Goal: Task Accomplishment & Management: Manage account settings

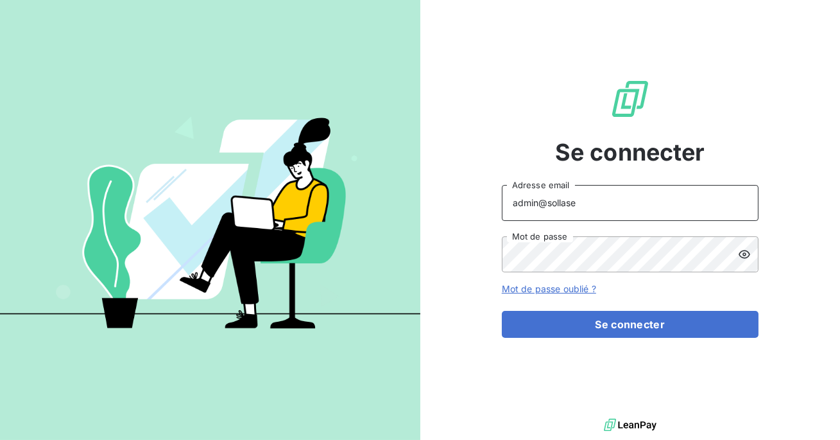
click at [628, 201] on input "admin@sollase" at bounding box center [630, 203] width 257 height 36
type input "admin@adsgroup"
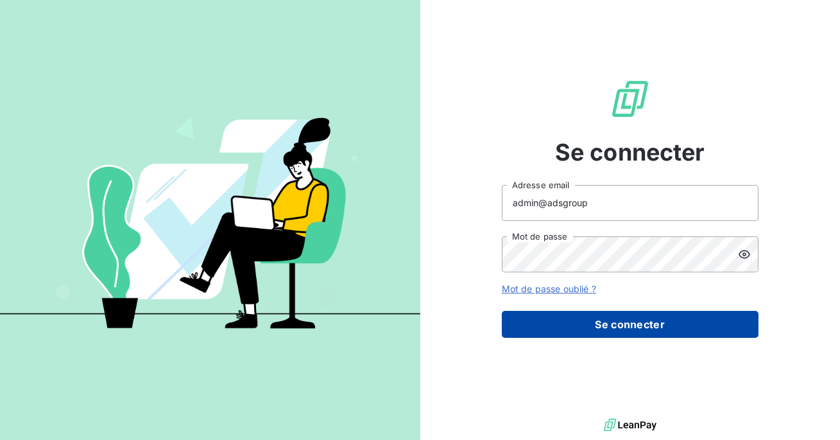
click at [600, 317] on button "Se connecter" at bounding box center [630, 324] width 257 height 27
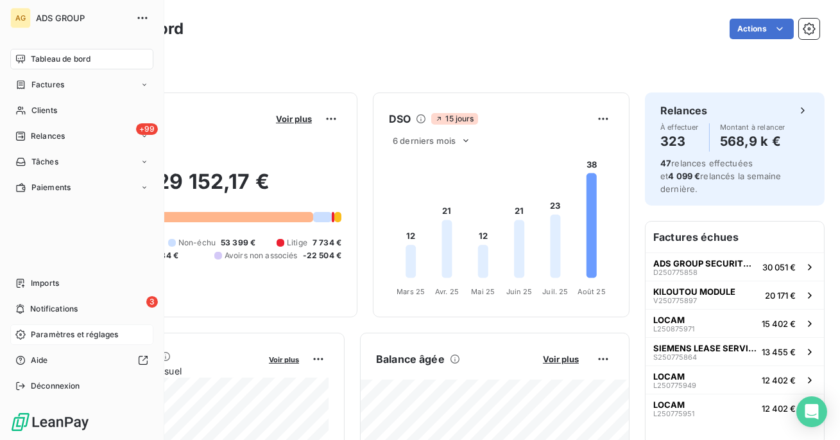
click at [63, 338] on span "Paramètres et réglages" at bounding box center [74, 335] width 87 height 12
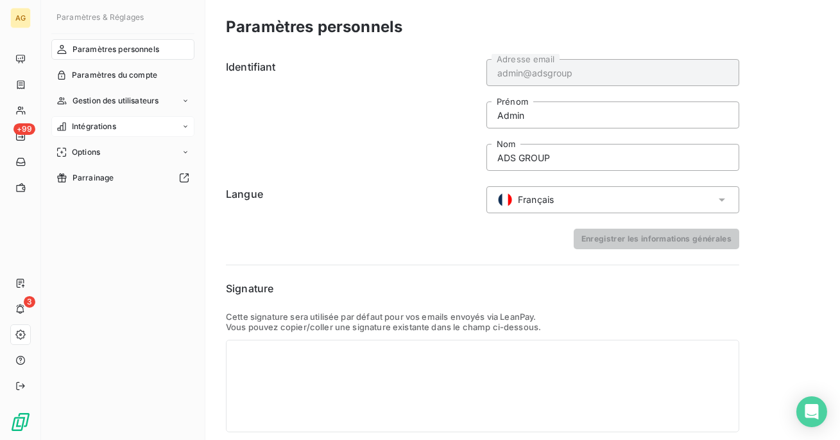
click at [103, 126] on span "Intégrations" at bounding box center [94, 127] width 44 height 12
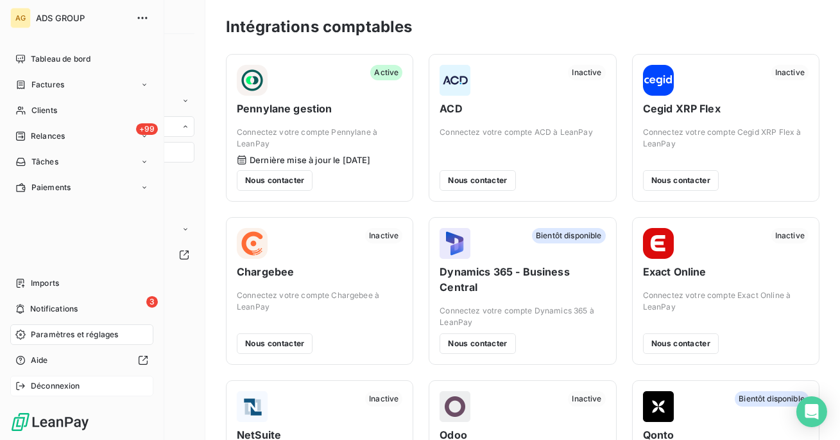
click at [33, 388] on span "Déconnexion" at bounding box center [55, 386] width 49 height 12
